Goal: Task Accomplishment & Management: Manage account settings

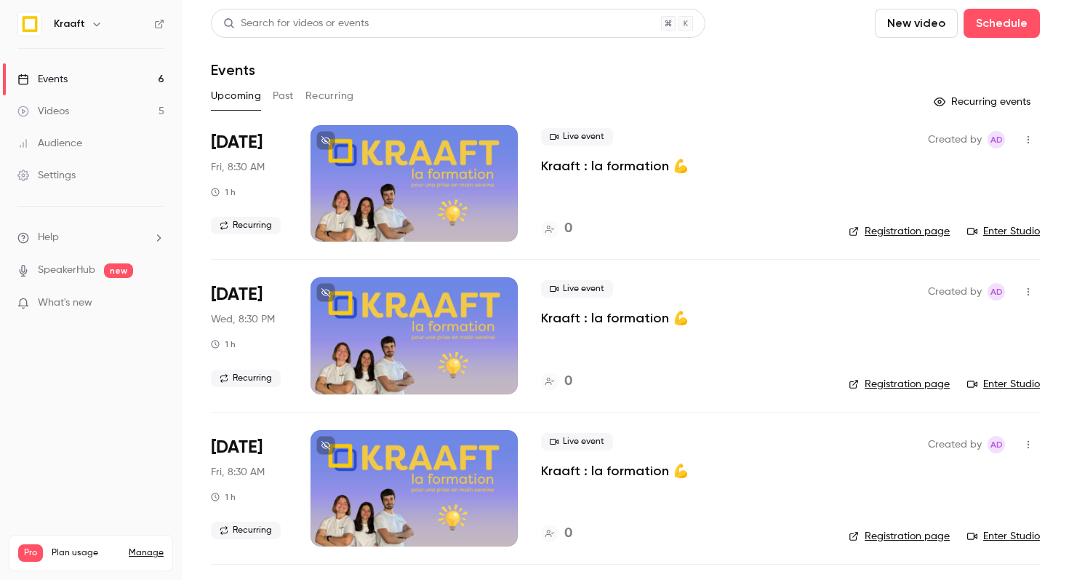
click at [324, 90] on button "Recurring" at bounding box center [329, 95] width 49 height 23
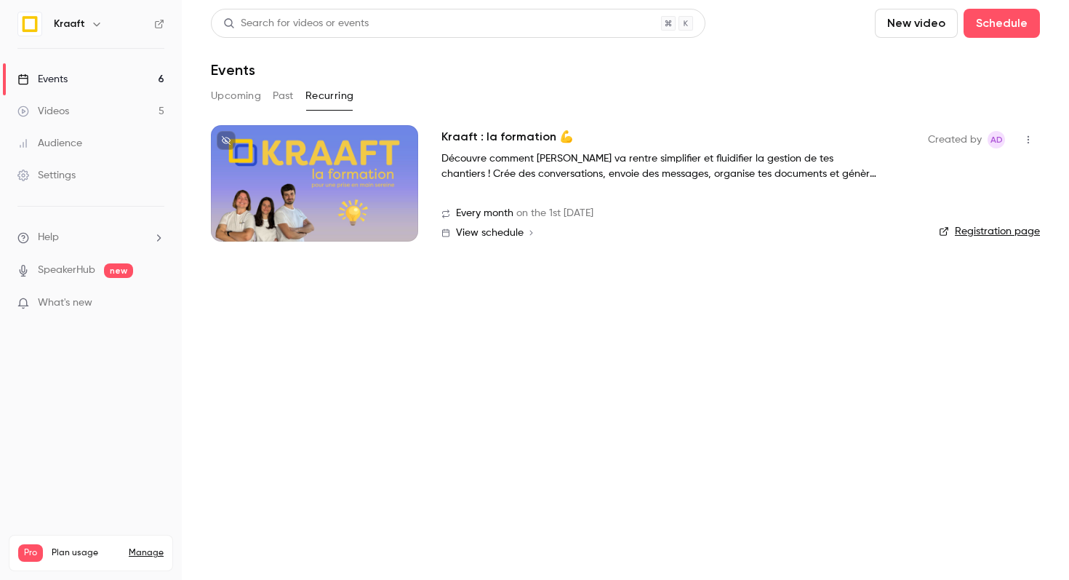
click at [517, 169] on p "Découvre comment [PERSON_NAME] va rentre simplifier et fluidifier la gestion de…" at bounding box center [659, 166] width 436 height 31
click at [492, 129] on h2 "Kraaft : la formation 💪" at bounding box center [507, 136] width 132 height 17
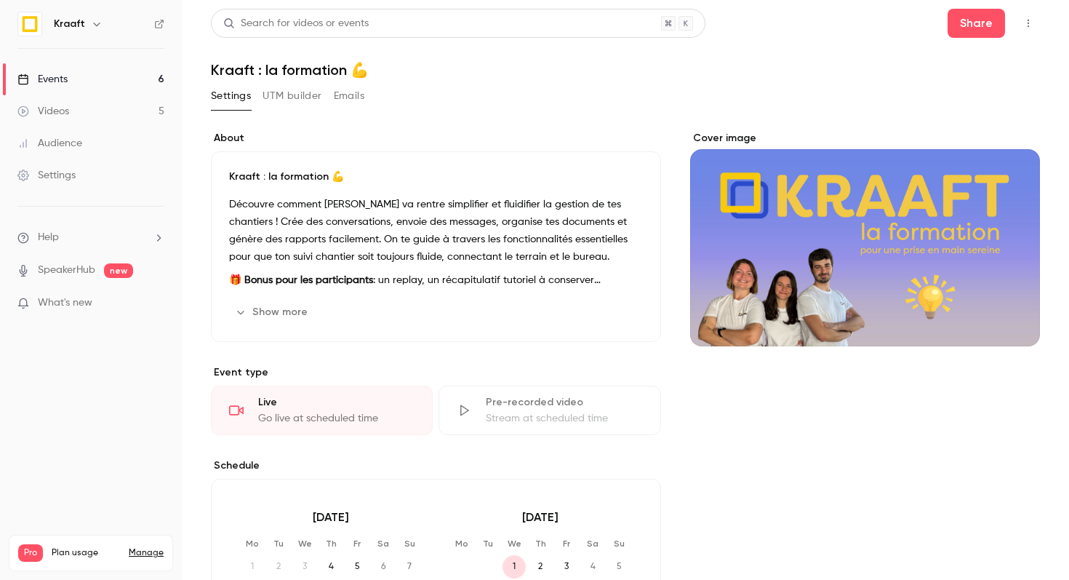
click at [339, 99] on button "Emails" at bounding box center [349, 95] width 31 height 23
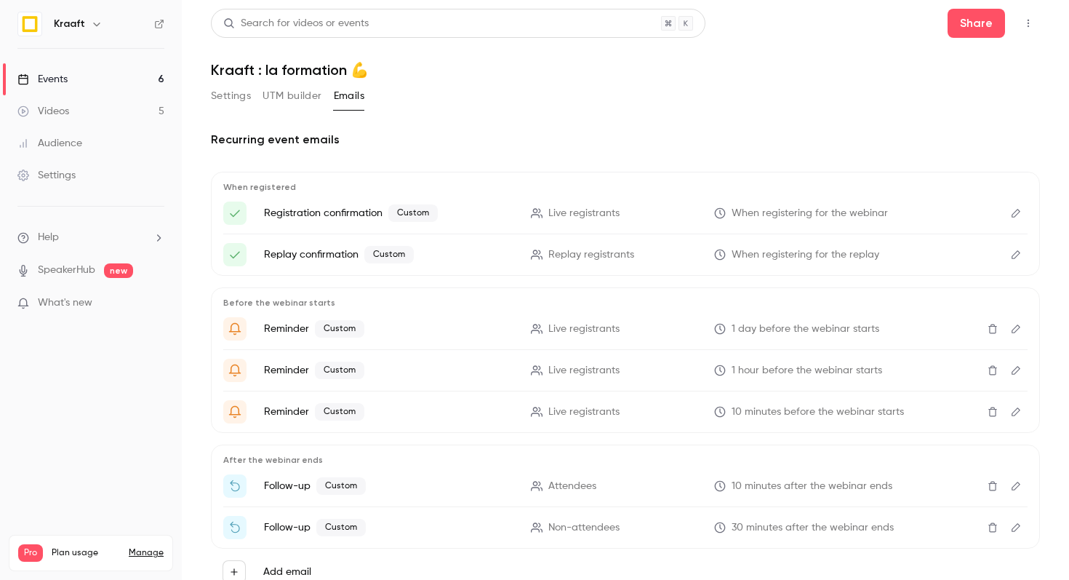
scroll to position [53, 0]
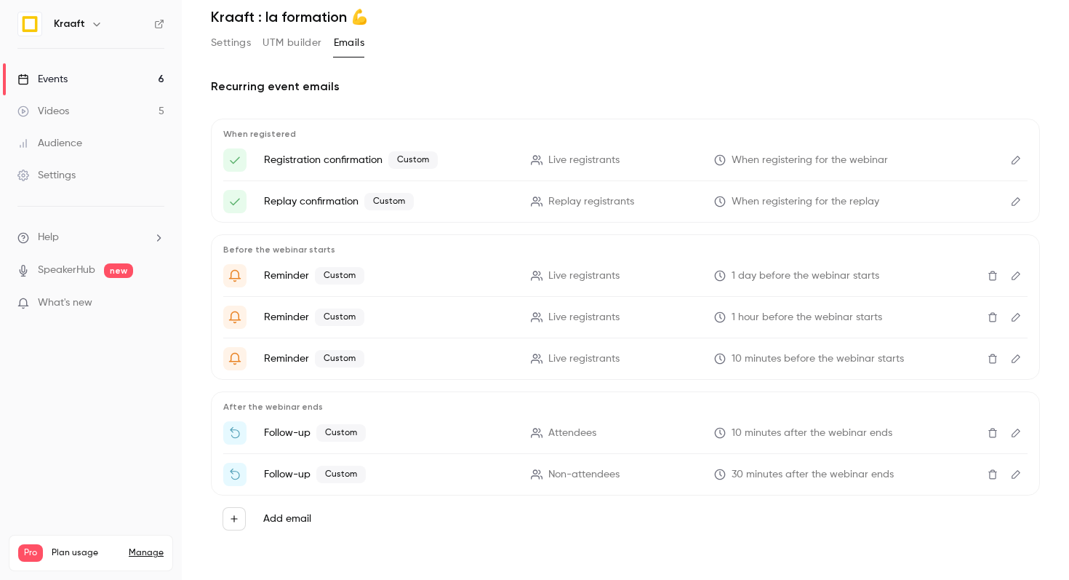
click at [1007, 430] on button "Edit" at bounding box center [1015, 432] width 23 height 23
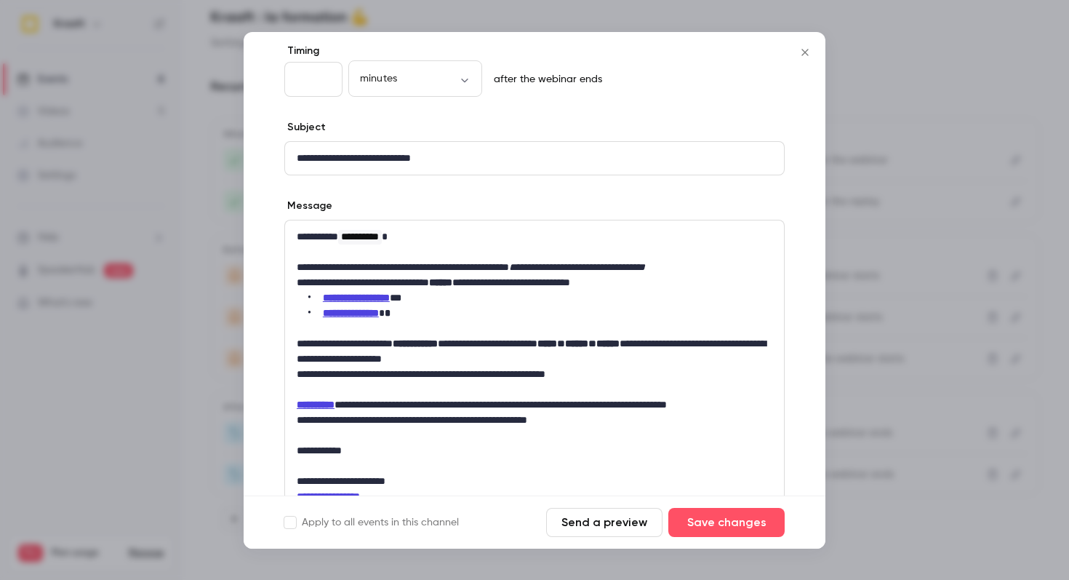
scroll to position [92, 0]
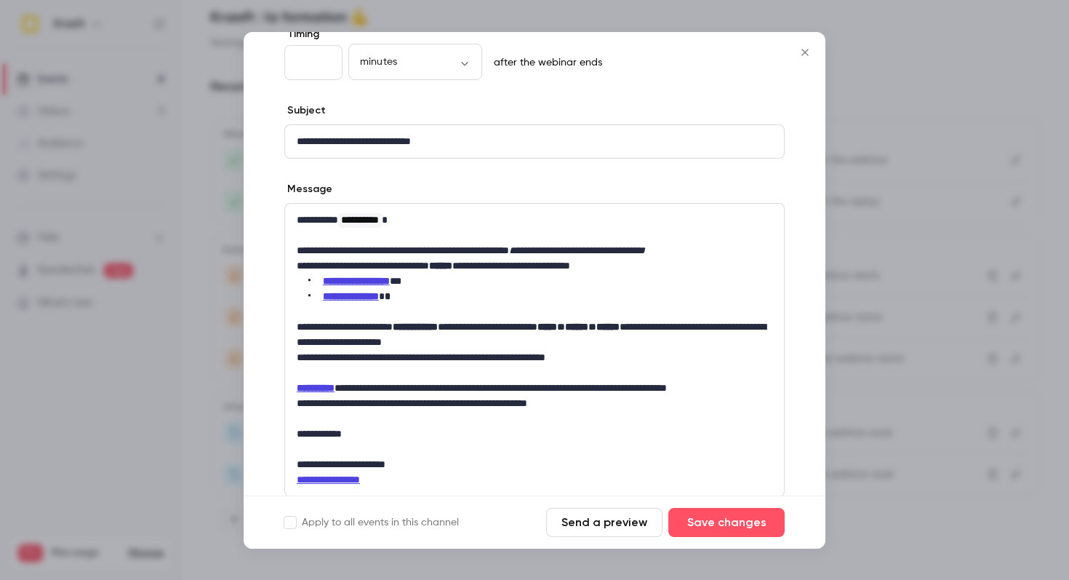
click at [347, 297] on strong "**********" at bounding box center [351, 296] width 56 height 10
click at [332, 298] on strong "**********" at bounding box center [351, 296] width 56 height 10
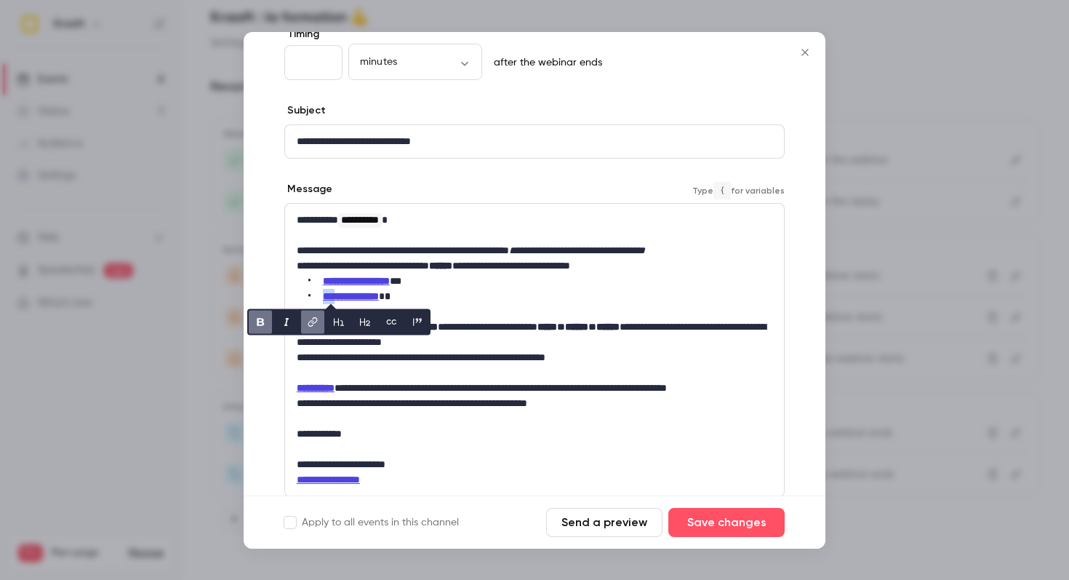
click at [308, 322] on icon "link" at bounding box center [312, 321] width 9 height 9
drag, startPoint x: 382, startPoint y: 323, endPoint x: 156, endPoint y: 321, distance: 225.4
click at [156, 321] on div "**********" at bounding box center [534, 290] width 1069 height 580
click at [510, 305] on p "editor" at bounding box center [535, 311] width 476 height 15
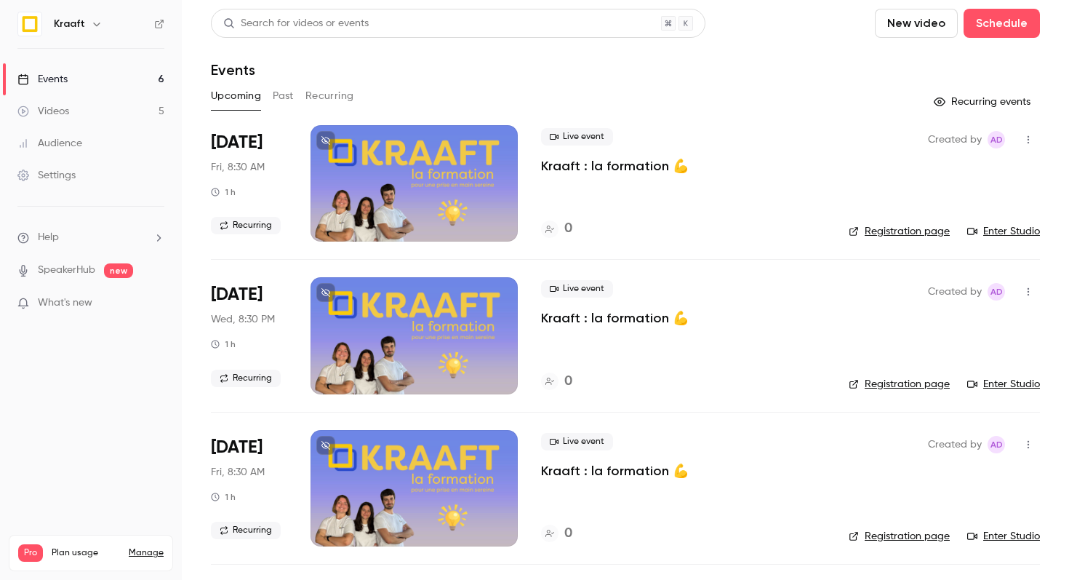
click at [334, 92] on button "Recurring" at bounding box center [329, 95] width 49 height 23
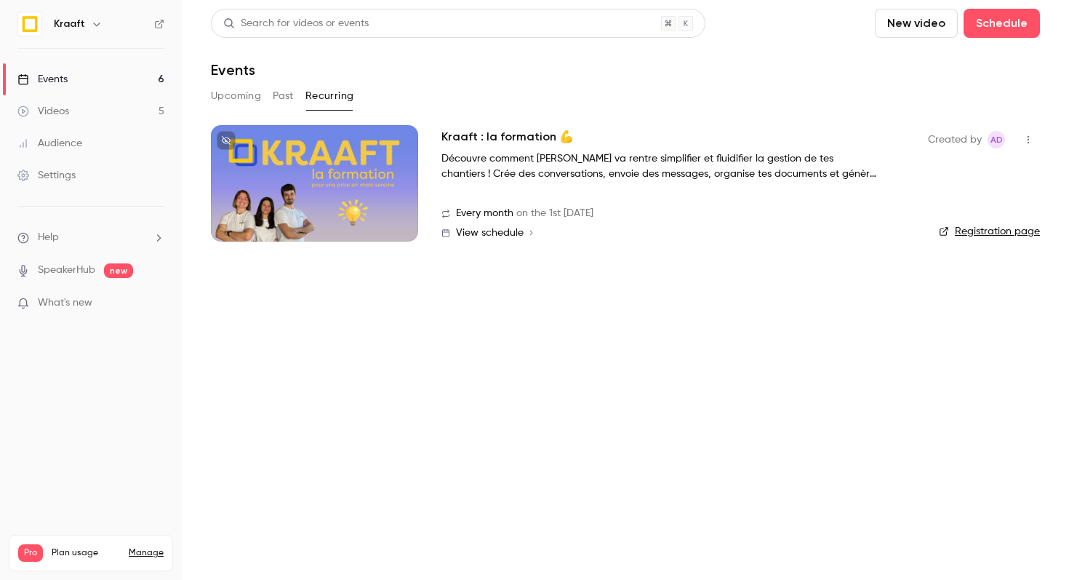
click at [283, 160] on div at bounding box center [314, 183] width 207 height 116
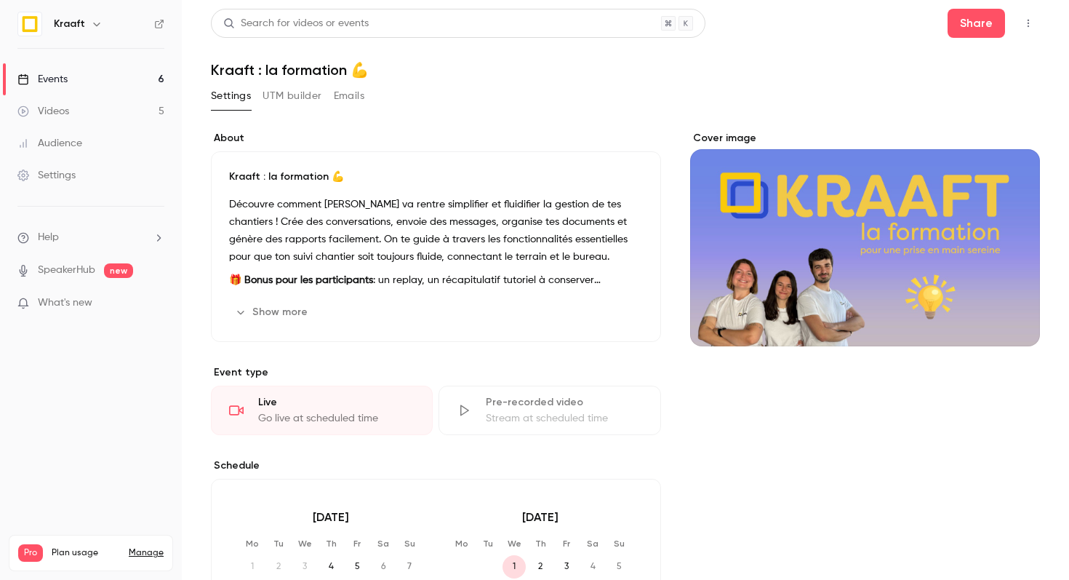
click at [1015, 316] on icon "Cover image" at bounding box center [1014, 320] width 16 height 12
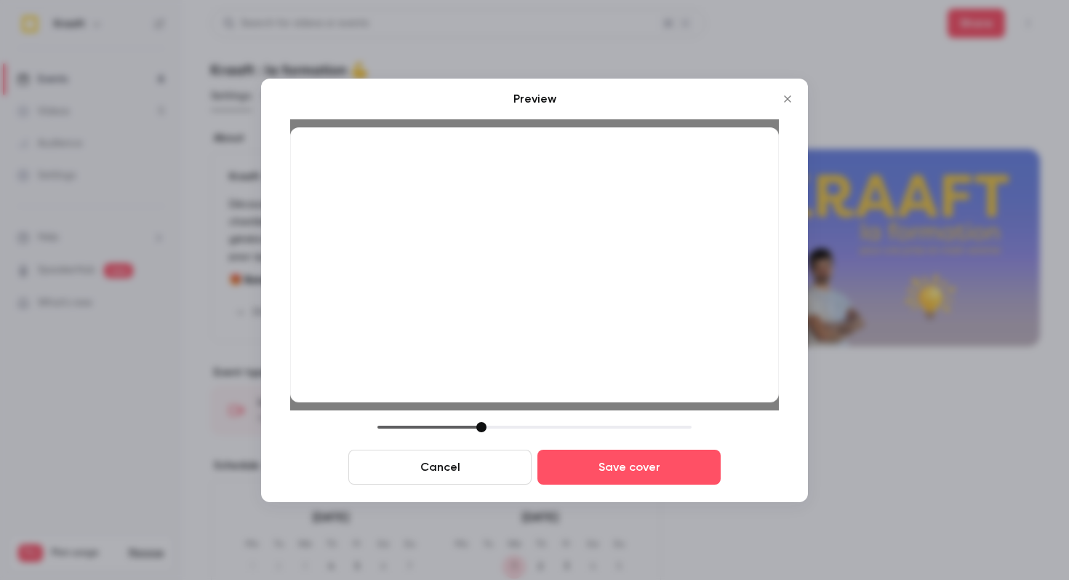
drag, startPoint x: 617, startPoint y: 364, endPoint x: 617, endPoint y: 372, distance: 8.0
click at [617, 372] on div at bounding box center [534, 264] width 489 height 275
drag, startPoint x: 481, startPoint y: 422, endPoint x: 482, endPoint y: 430, distance: 7.4
click at [482, 430] on div at bounding box center [482, 427] width 10 height 10
click at [587, 468] on button "Save cover" at bounding box center [628, 466] width 183 height 35
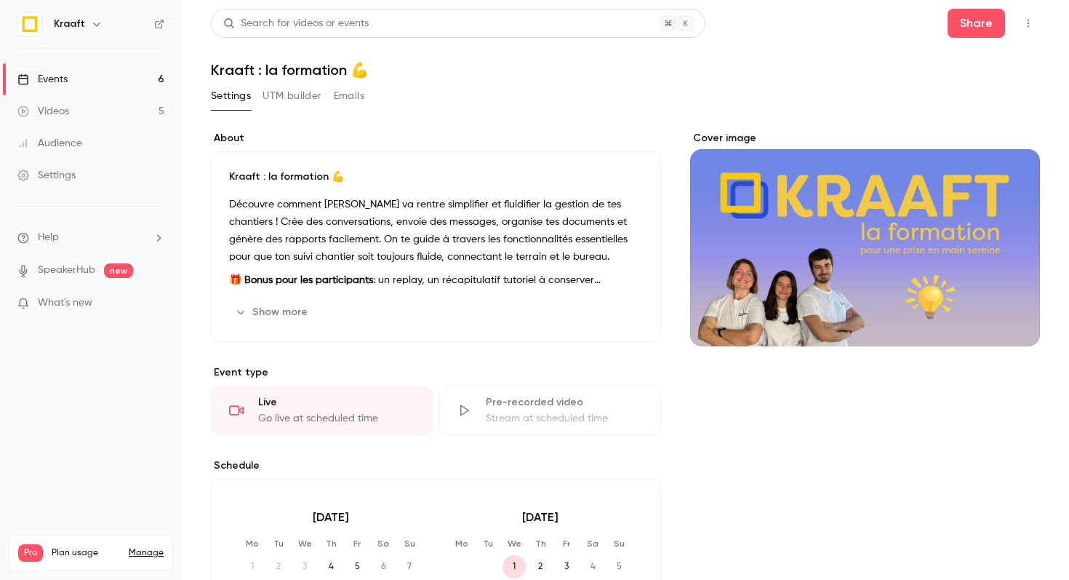
click at [595, 468] on p "Schedule" at bounding box center [436, 465] width 450 height 15
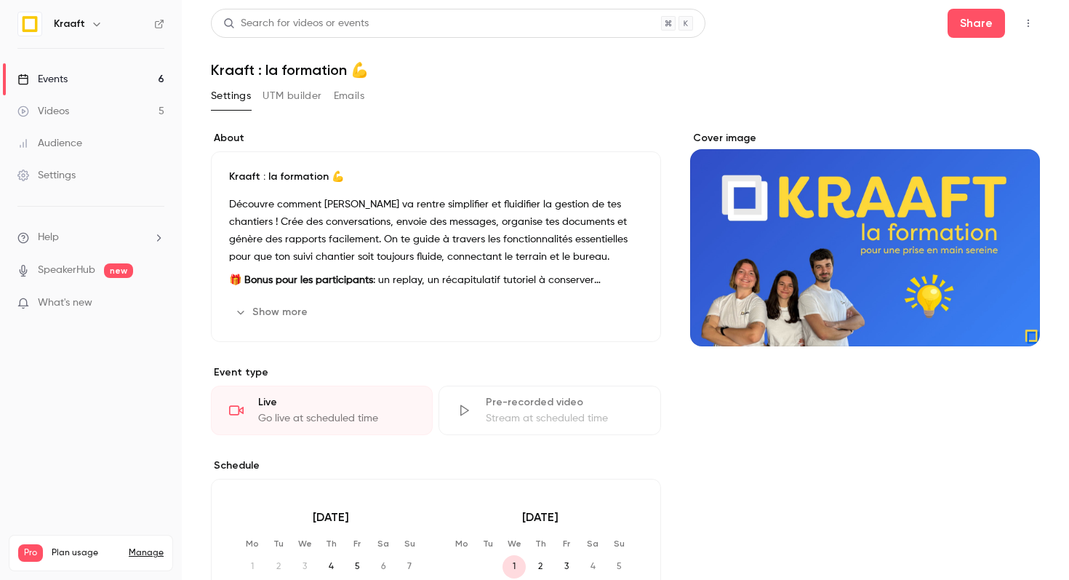
click at [742, 199] on div "Cover image" at bounding box center [865, 238] width 350 height 215
click at [0, 0] on input "Cover image" at bounding box center [0, 0] width 0 height 0
click at [121, 82] on link "Events 6" at bounding box center [91, 79] width 182 height 32
